Goal: Find specific page/section: Find specific page/section

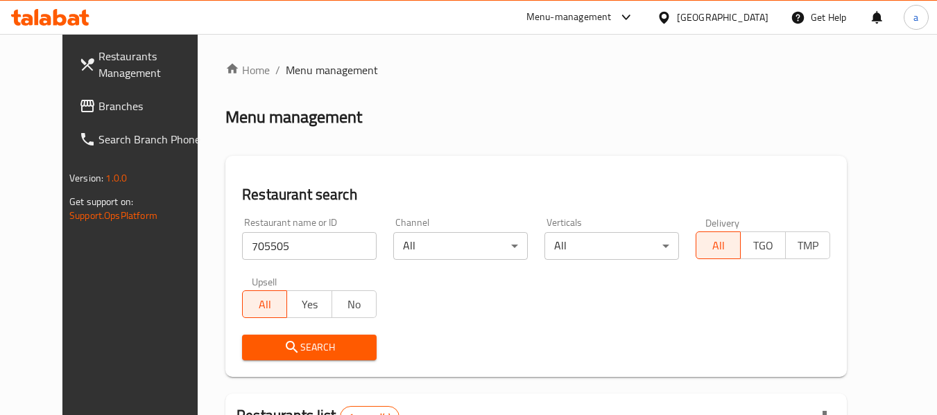
scroll to position [191, 0]
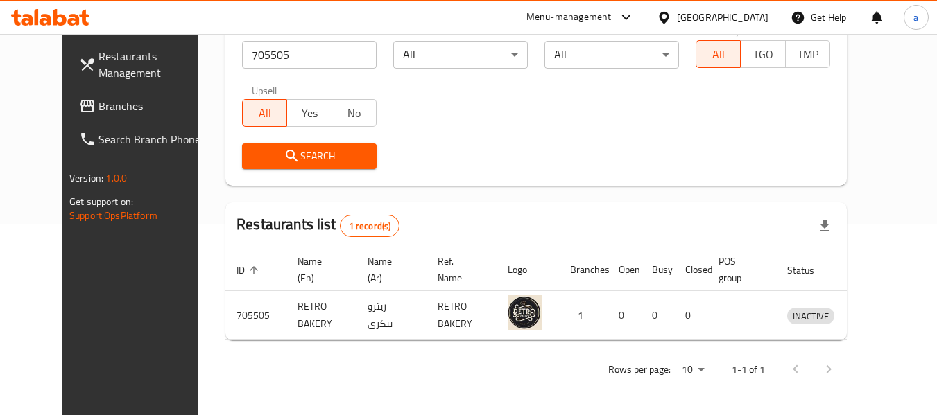
click at [714, 16] on div "[GEOGRAPHIC_DATA]" at bounding box center [723, 17] width 92 height 15
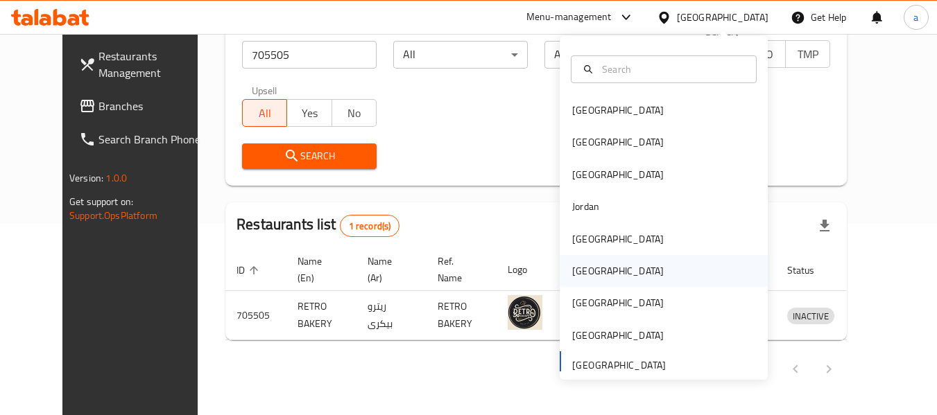
click at [587, 272] on div "[GEOGRAPHIC_DATA]" at bounding box center [618, 271] width 114 height 32
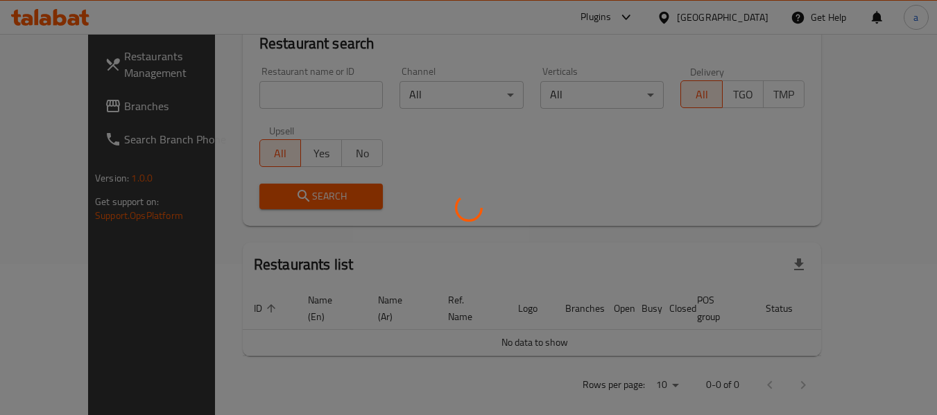
scroll to position [191, 0]
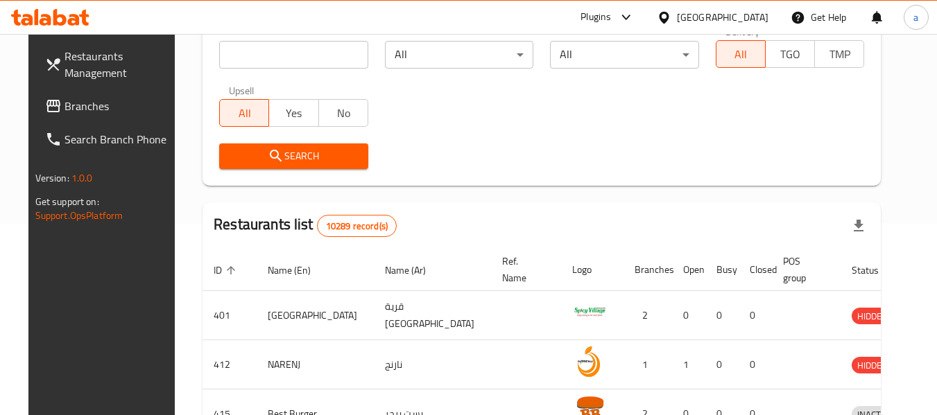
drag, startPoint x: 80, startPoint y: 113, endPoint x: 67, endPoint y: 113, distance: 13.9
click at [80, 113] on span "Branches" at bounding box center [119, 106] width 110 height 17
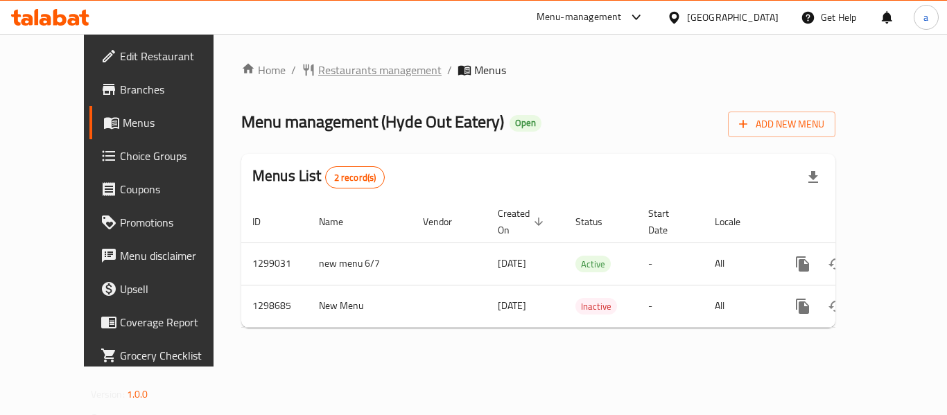
click at [318, 62] on span "Restaurants management" at bounding box center [379, 70] width 123 height 17
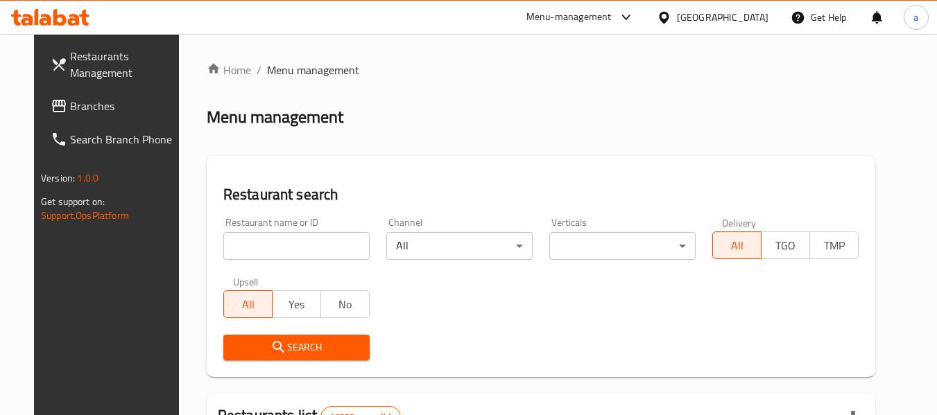
drag, startPoint x: 320, startPoint y: 255, endPoint x: 317, endPoint y: 263, distance: 8.4
click at [320, 255] on input "search" at bounding box center [296, 246] width 146 height 28
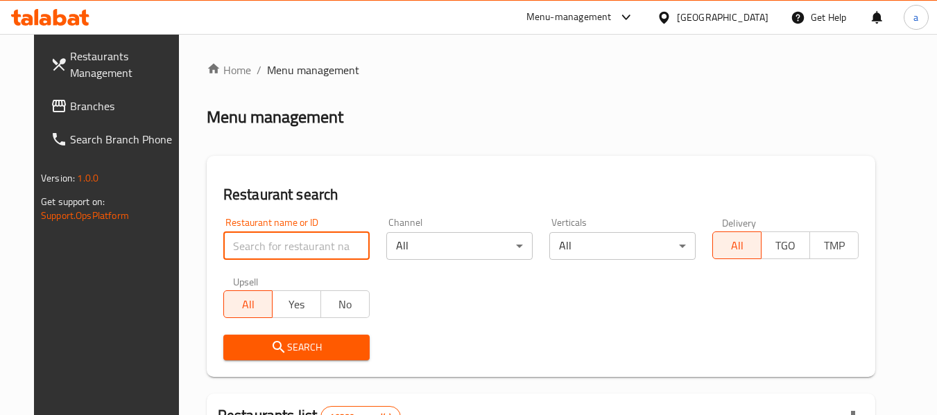
paste input "700910"
type input "700910"
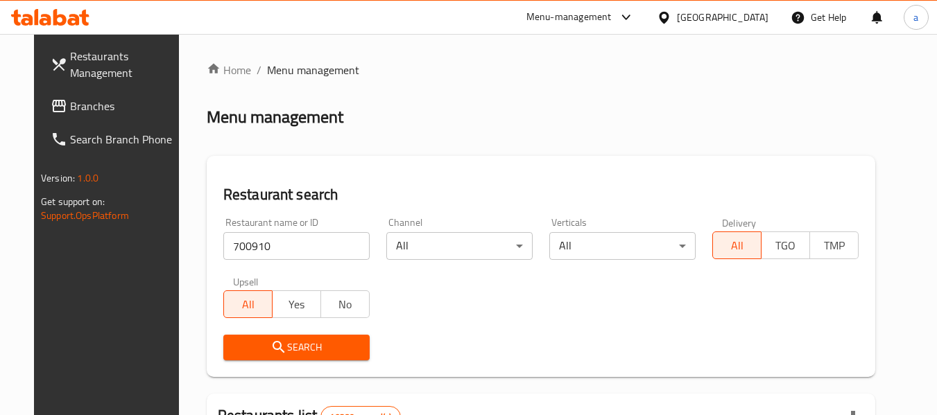
click at [305, 348] on span "Search" at bounding box center [296, 347] width 124 height 17
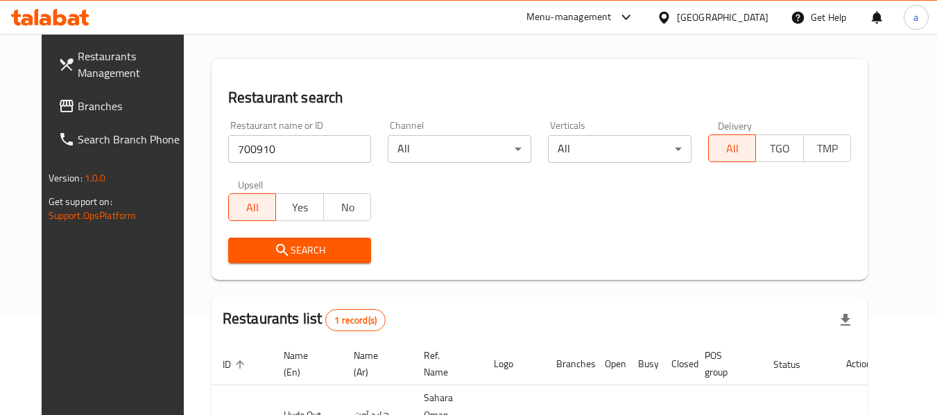
scroll to position [186, 0]
